Goal: Browse casually: Explore the website without a specific task or goal

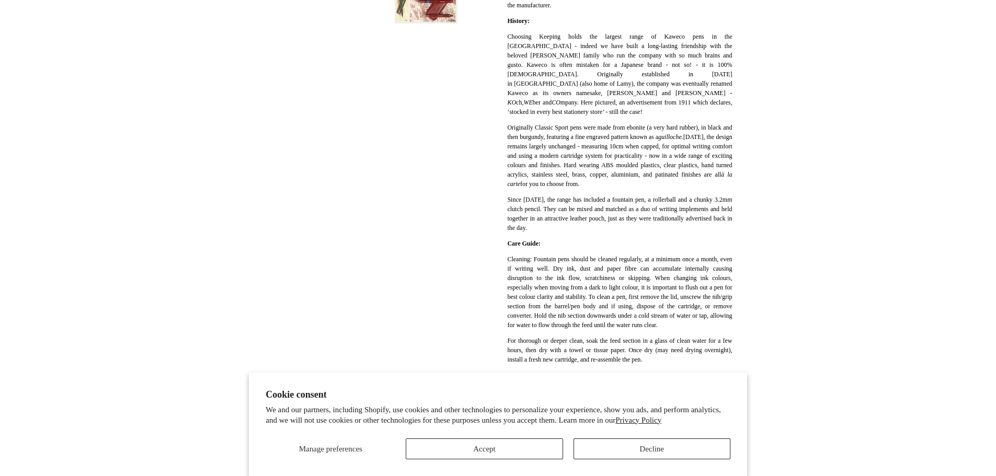
scroll to position [52, 0]
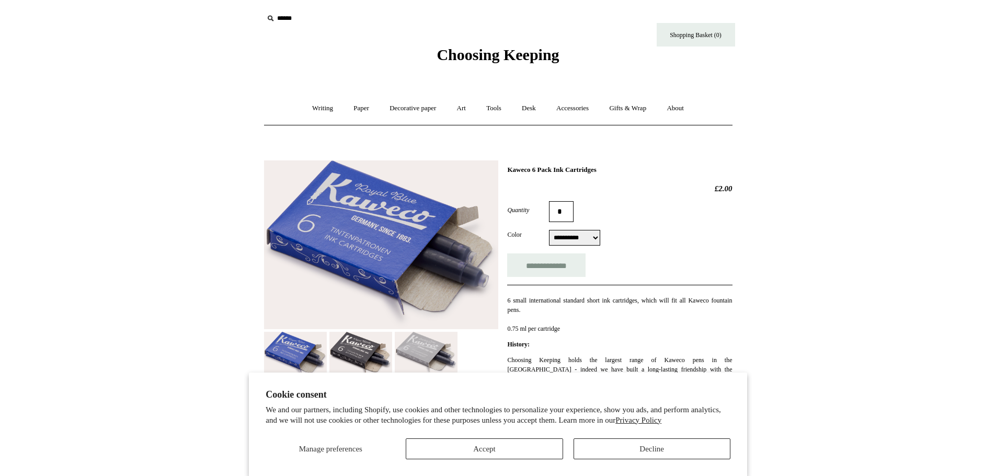
select select "**********"
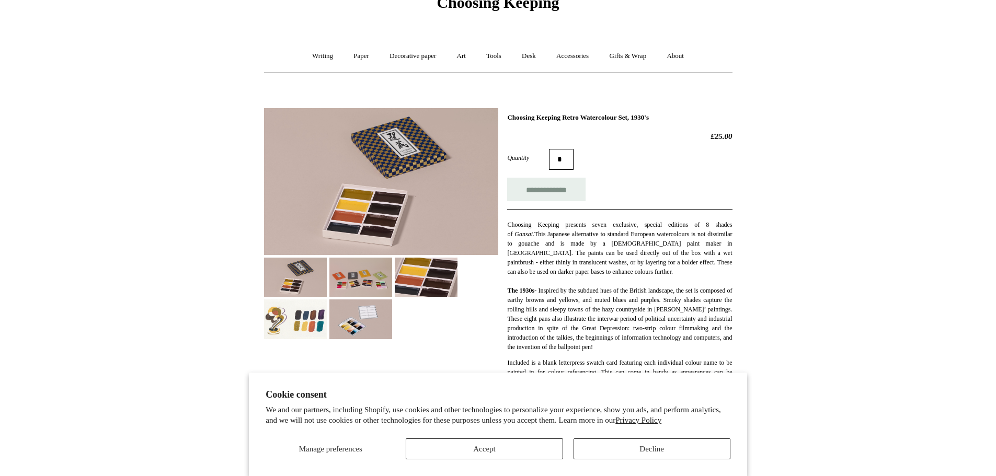
scroll to position [105, 0]
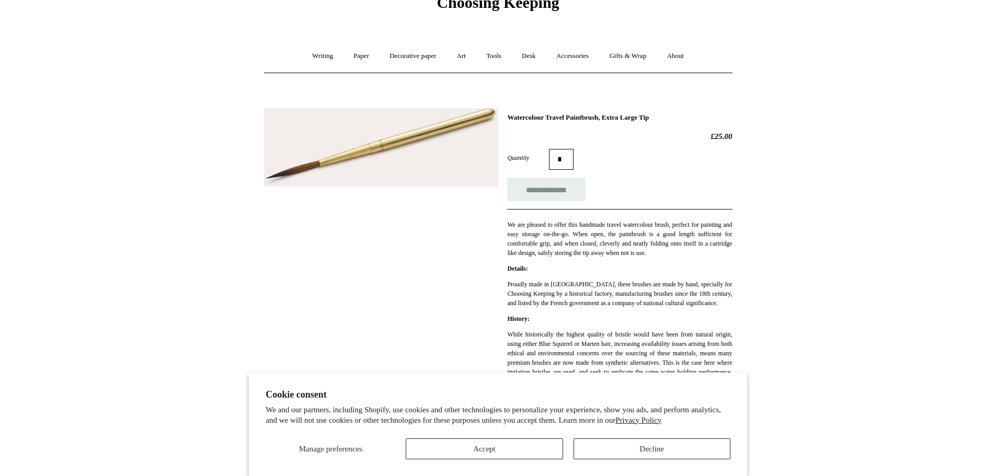
scroll to position [105, 0]
